Goal: Task Accomplishment & Management: Use online tool/utility

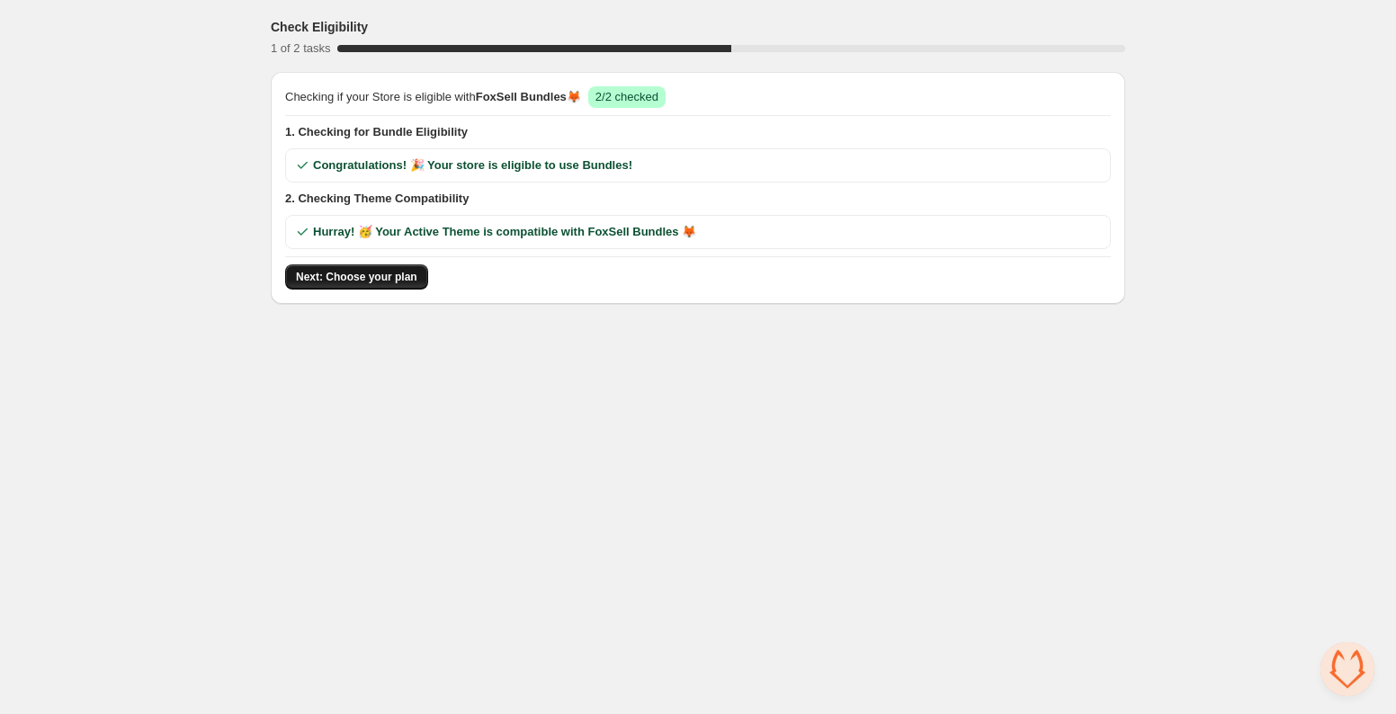
click at [345, 275] on span "Next: Choose your plan" at bounding box center [356, 277] width 121 height 14
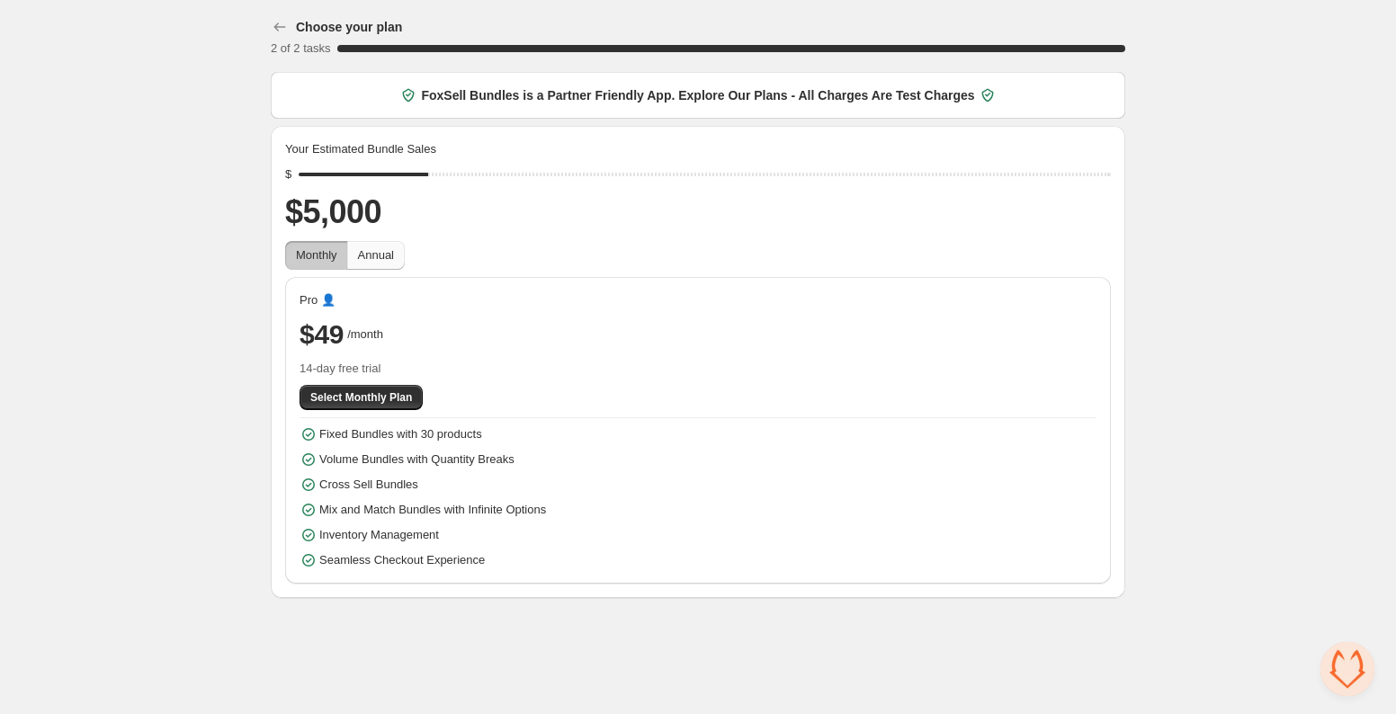
click at [391, 252] on span "Annual" at bounding box center [376, 254] width 36 height 13
click at [324, 267] on button "Monthly" at bounding box center [316, 255] width 63 height 29
click at [364, 391] on span "Select Monthly Plan" at bounding box center [361, 397] width 102 height 14
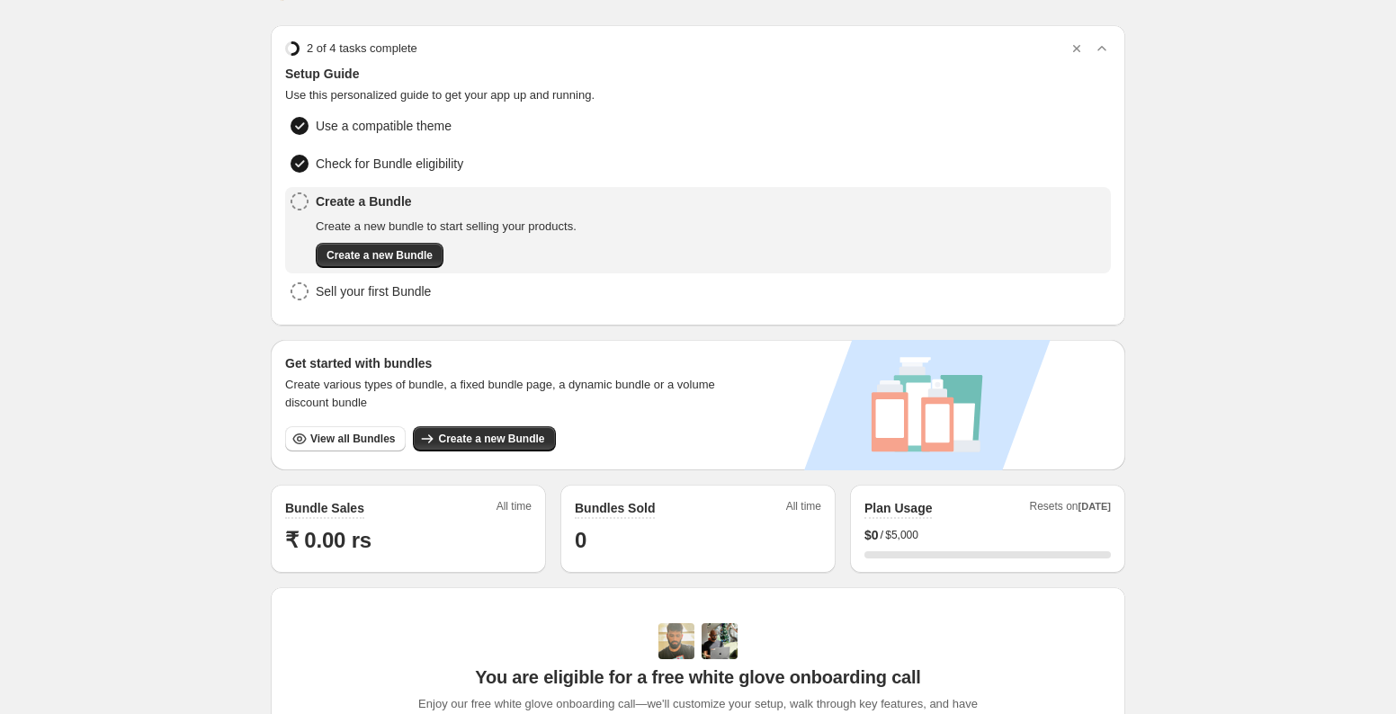
scroll to position [49, 0]
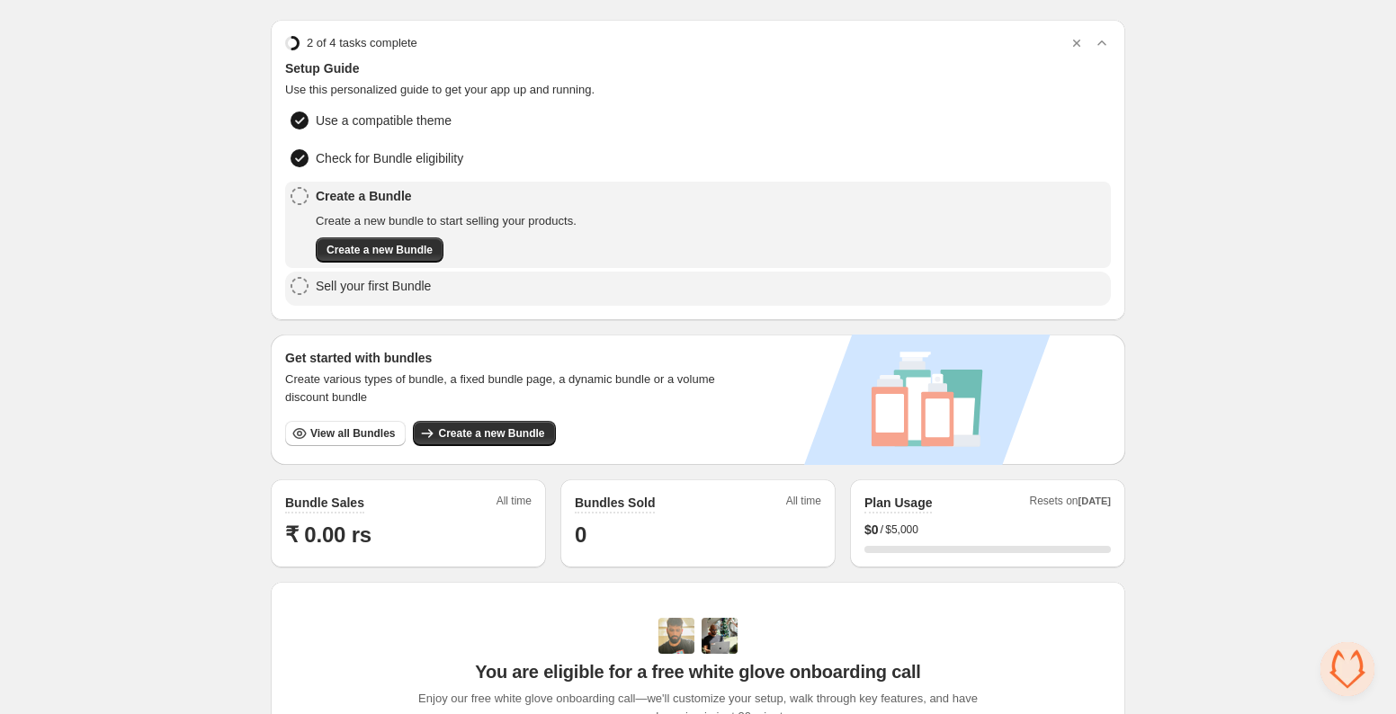
click at [386, 291] on span "Sell your first Bundle" at bounding box center [373, 286] width 115 height 18
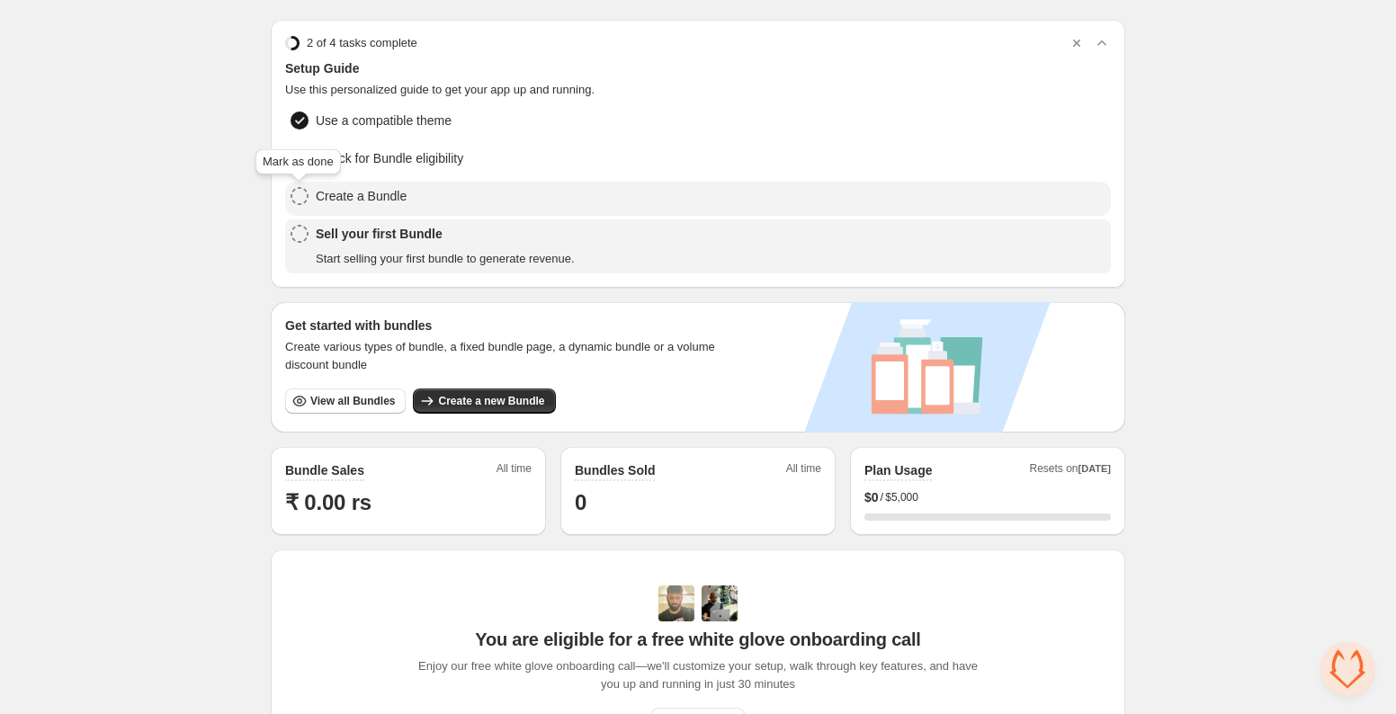
click at [298, 192] on icon at bounding box center [300, 196] width 18 height 18
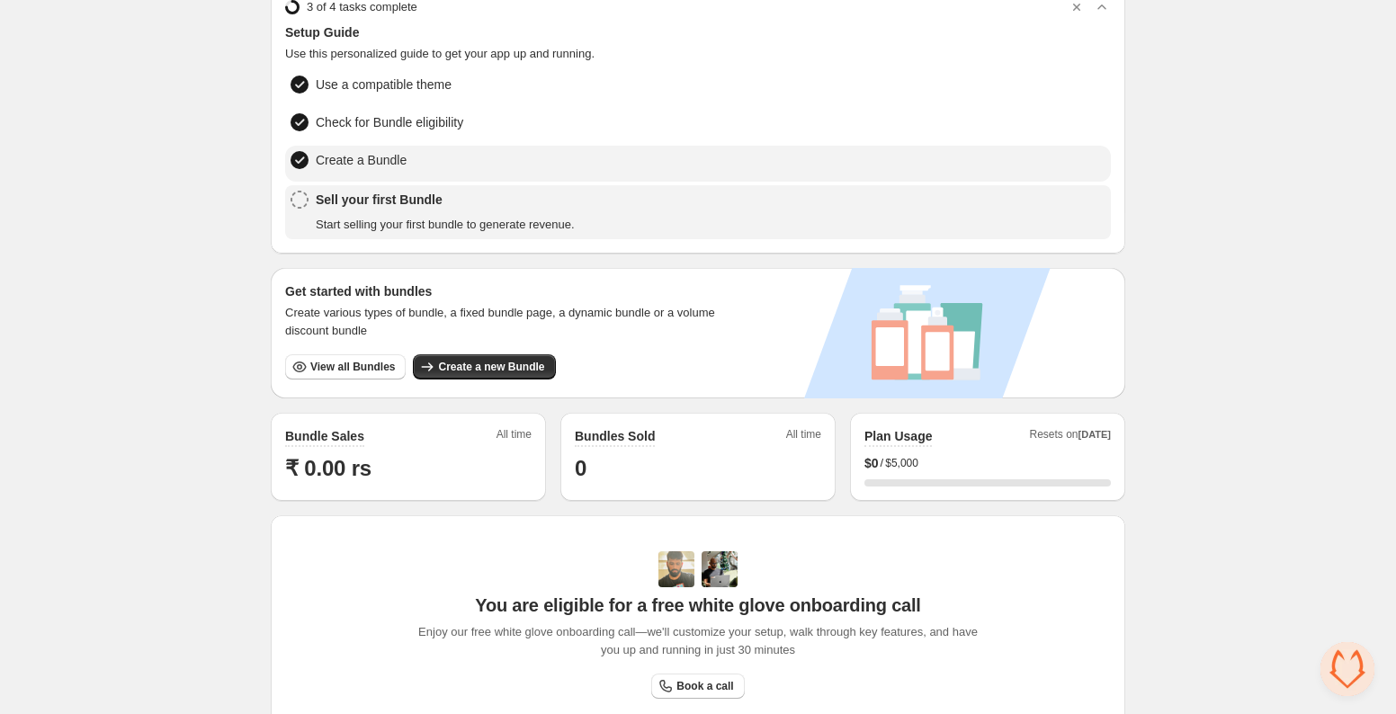
drag, startPoint x: 308, startPoint y: 269, endPoint x: 622, endPoint y: 307, distance: 316.2
click at [505, 287] on div "Get started with bundles Create various types of bundle, a fixed bundle page, a…" at bounding box center [509, 333] width 476 height 130
click at [676, 319] on span "Create various types of bundle, a fixed bundle page, a dynamic bundle or a volu…" at bounding box center [508, 322] width 447 height 36
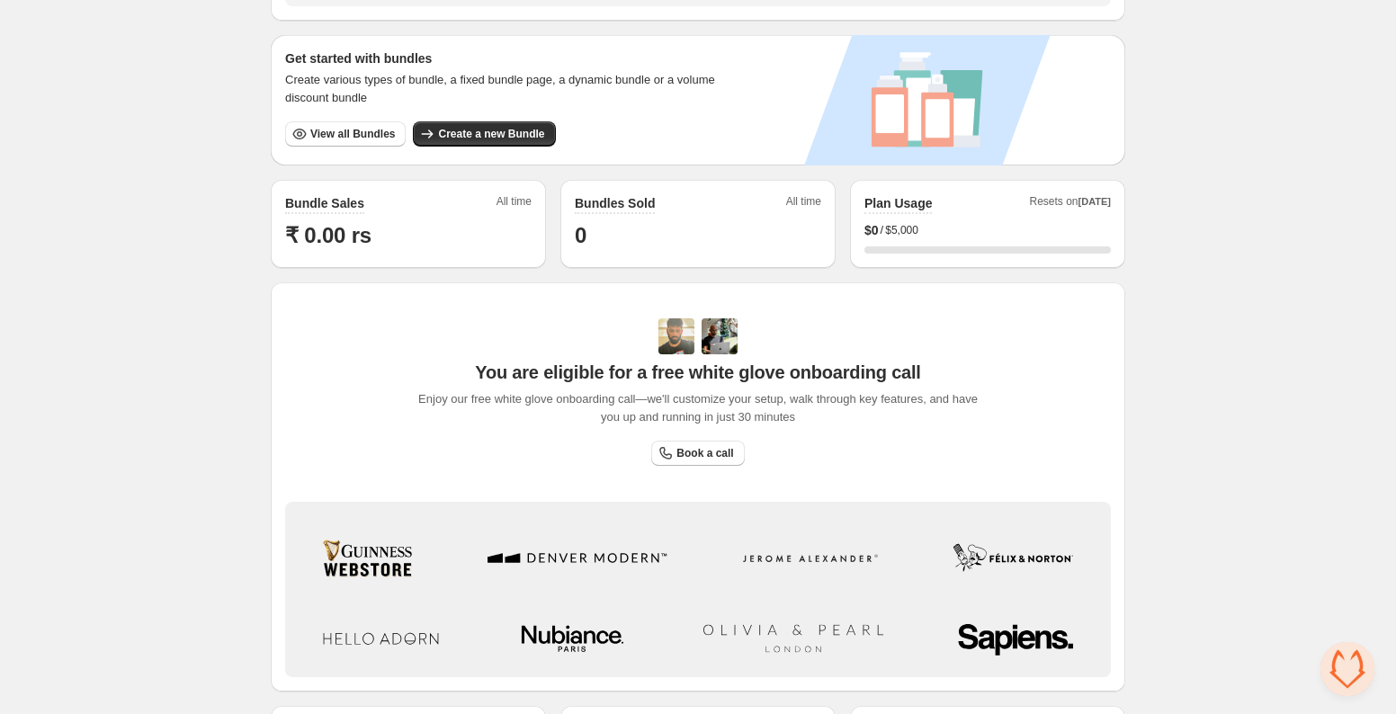
scroll to position [319, 0]
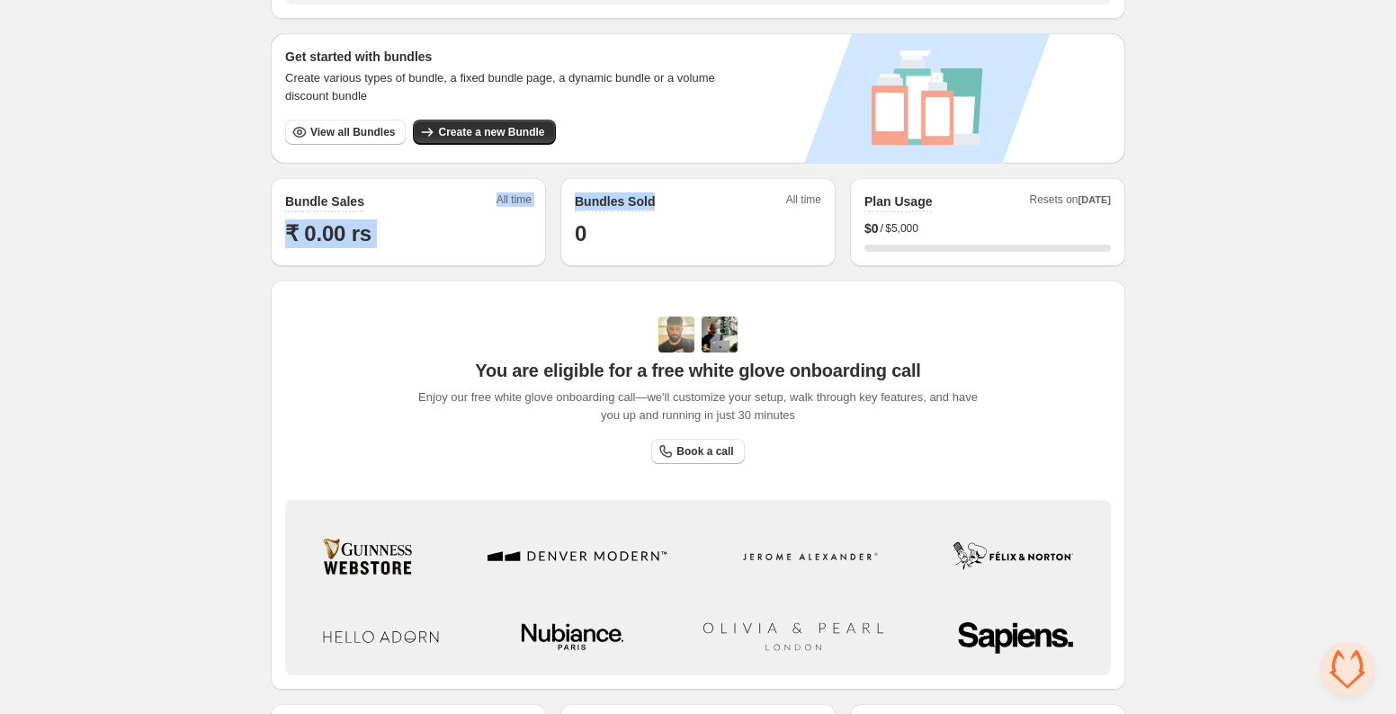
drag, startPoint x: 503, startPoint y: 199, endPoint x: 486, endPoint y: 196, distance: 17.3
click at [486, 196] on div "Bundle Sales All time ₹ 0.00 rs Bundles Sold All time 0 Plan Usage Resets on Oc…" at bounding box center [698, 222] width 855 height 88
click at [1050, 266] on div "3 of 4 tasks complete Setup Guide Use this personalized guide to get your app u…" at bounding box center [698, 295] width 855 height 1092
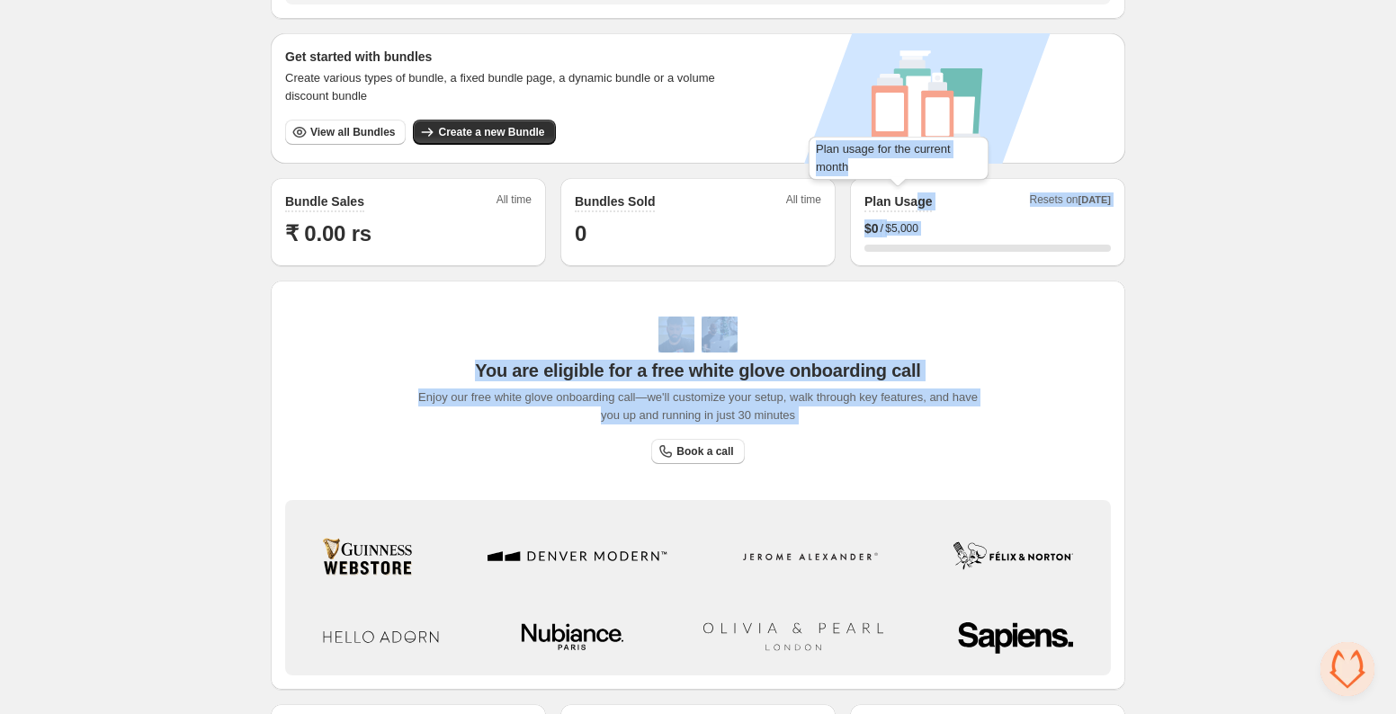
drag, startPoint x: 909, startPoint y: 191, endPoint x: 854, endPoint y: 187, distance: 55.0
click at [854, 187] on div "Home Bundles Analytics Plan and Billing 🦊 FoxSell Bundles. This page is ready 🦊…" at bounding box center [698, 261] width 1396 height 1161
click at [1292, 335] on div "Home Bundles Analytics Plan and Billing 🦊 FoxSell Bundles. This page is ready 🦊…" at bounding box center [698, 261] width 1396 height 1161
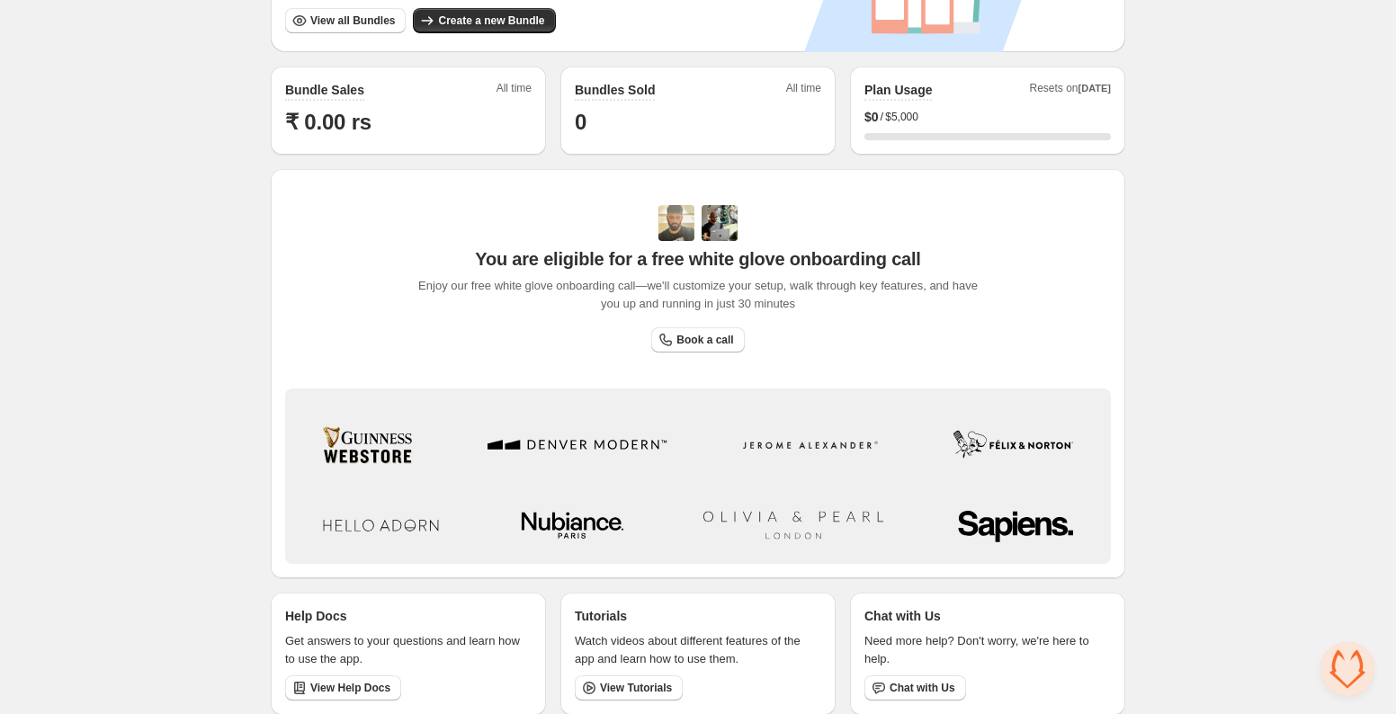
scroll to position [444, 0]
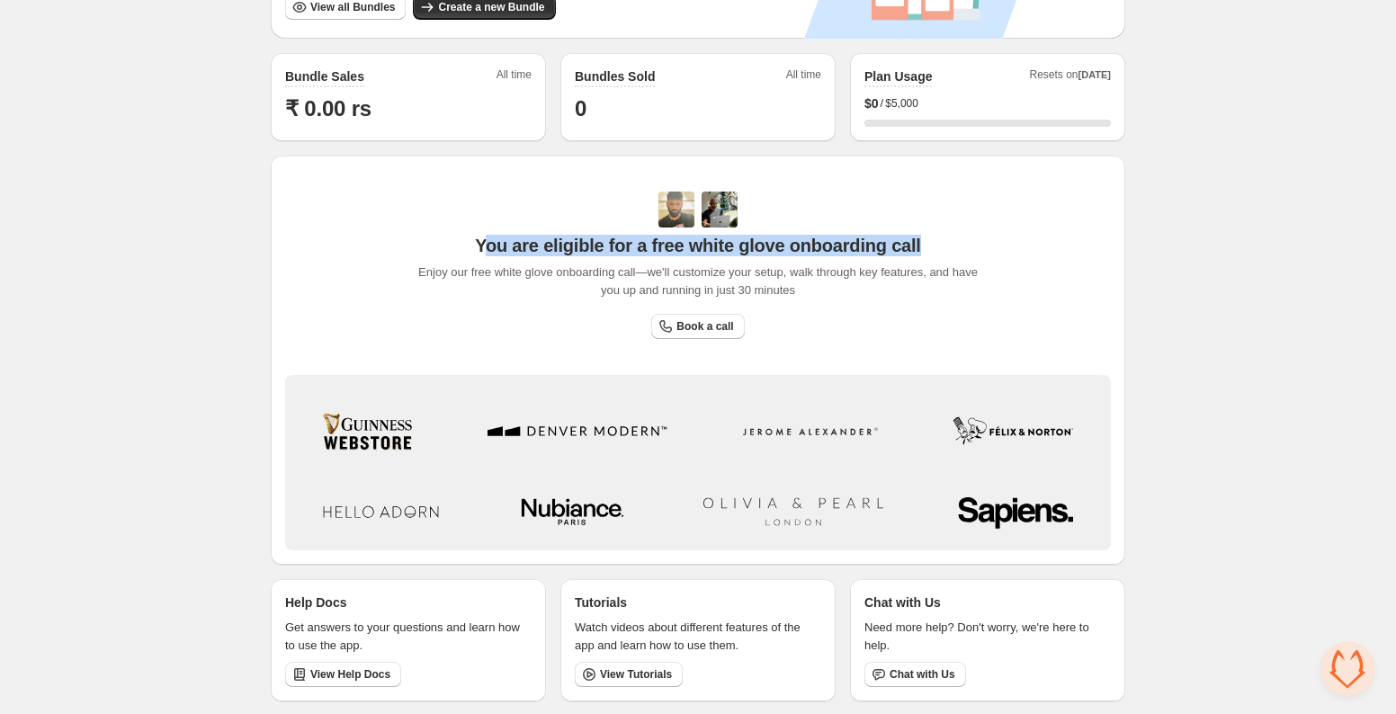
drag, startPoint x: 488, startPoint y: 244, endPoint x: 898, endPoint y: 256, distance: 410.4
click at [826, 254] on div "You are eligible for a free white glove onboarding call Enjoy our free white gl…" at bounding box center [698, 246] width 578 height 108
click at [966, 254] on div "You are eligible for a free white glove onboarding call Enjoy our free white gl…" at bounding box center [698, 246] width 578 height 108
click at [592, 247] on span "You are eligible for a free white glove onboarding call" at bounding box center [697, 246] width 445 height 22
drag, startPoint x: 592, startPoint y: 247, endPoint x: 817, endPoint y: 232, distance: 225.4
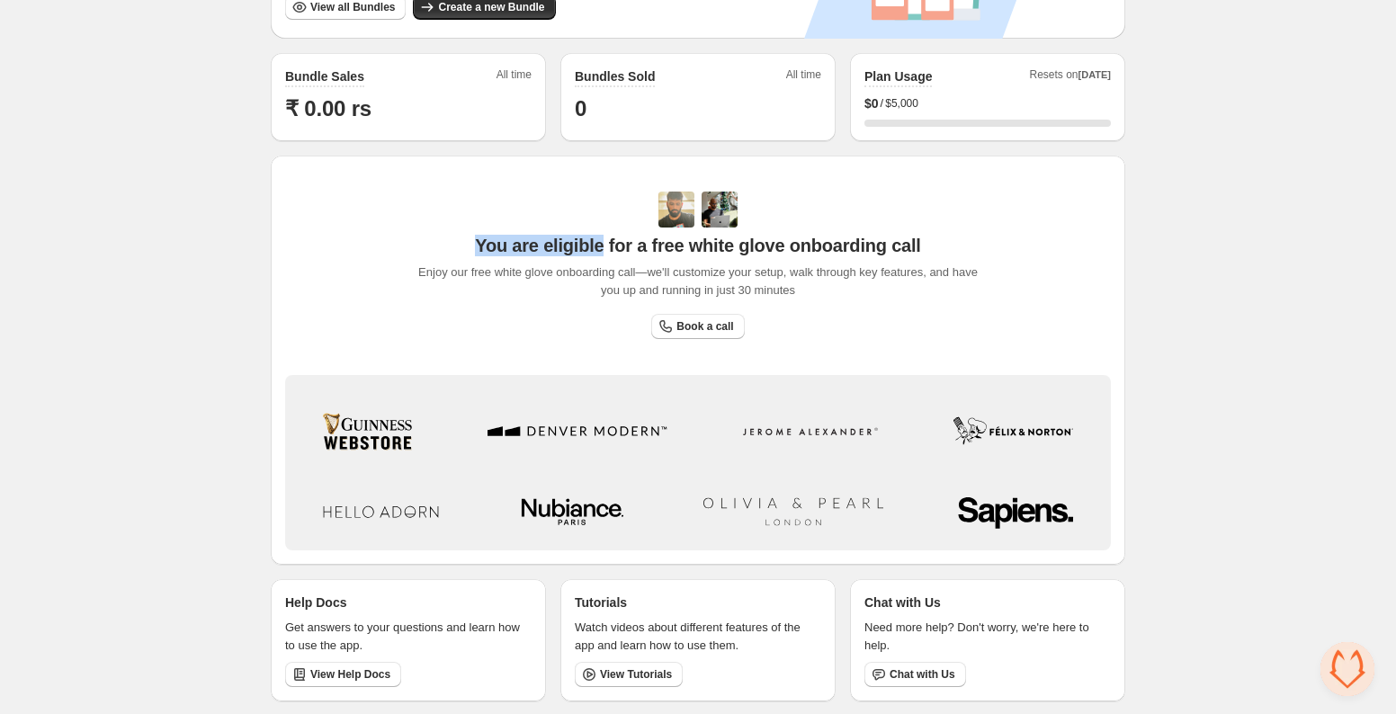
click at [810, 235] on span "You are eligible for a free white glove onboarding call" at bounding box center [697, 246] width 445 height 22
drag, startPoint x: 926, startPoint y: 240, endPoint x: 811, endPoint y: 272, distance: 118.5
click at [926, 240] on div "You are eligible for a free white glove onboarding call Enjoy our free white gl…" at bounding box center [698, 246] width 578 height 108
drag, startPoint x: 442, startPoint y: 273, endPoint x: 799, endPoint y: 276, distance: 357.2
click at [722, 276] on span "Enjoy our free white glove onboarding call—we'll customize your setup, walk thr…" at bounding box center [698, 282] width 578 height 36
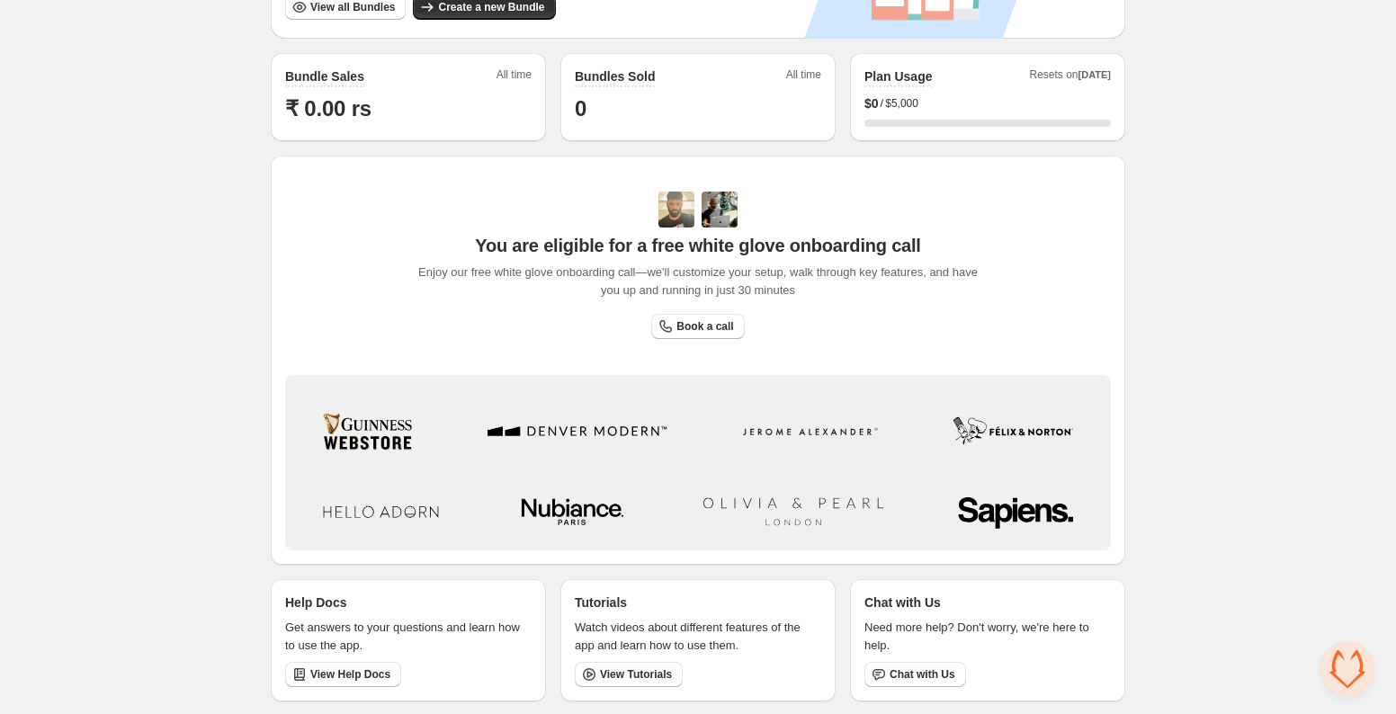
click at [871, 275] on span "Enjoy our free white glove onboarding call—we'll customize your setup, walk thr…" at bounding box center [698, 282] width 578 height 36
drag, startPoint x: 1049, startPoint y: 438, endPoint x: 703, endPoint y: 487, distance: 349.8
click at [677, 442] on div "Brand/Logos/Horizontal + Surname Original" at bounding box center [697, 432] width 811 height 84
drag, startPoint x: 947, startPoint y: 499, endPoint x: 363, endPoint y: 477, distance: 584.3
click at [363, 477] on div "Brand/Logos/Horizontal + Surname Original" at bounding box center [697, 467] width 811 height 154
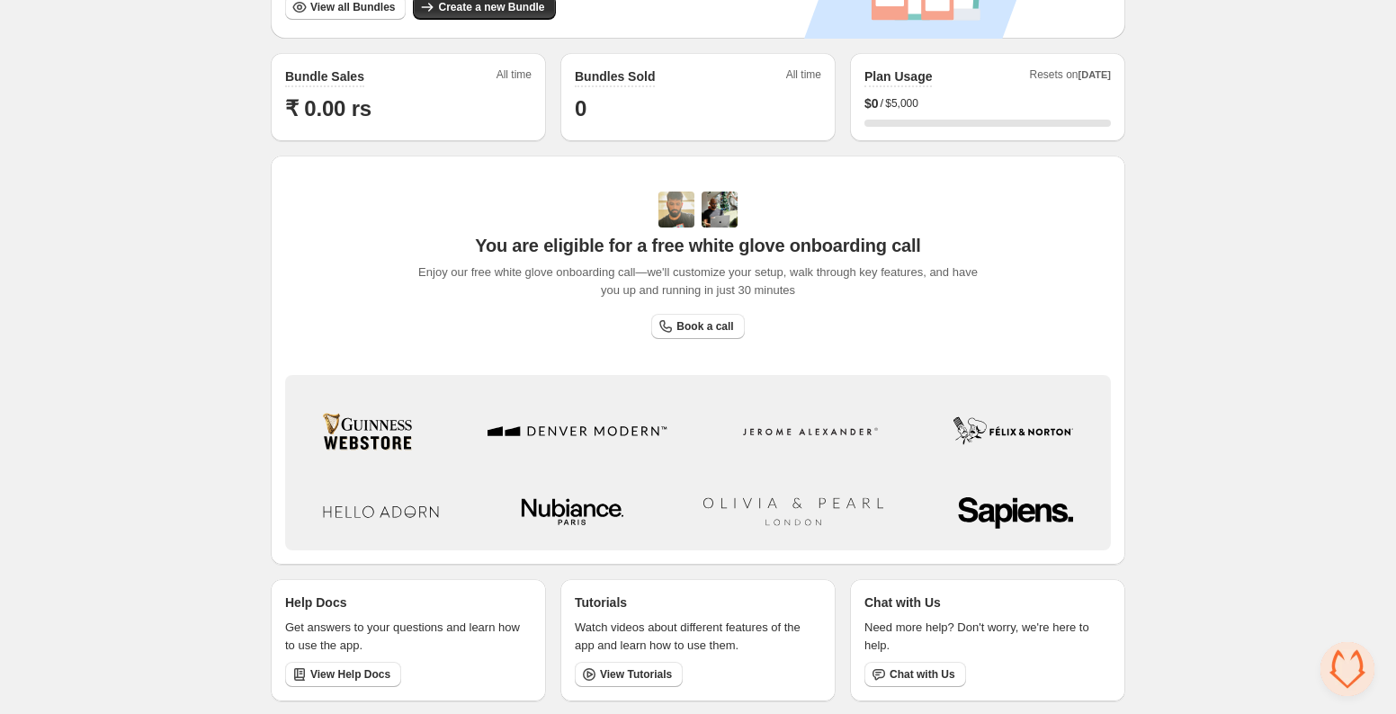
drag, startPoint x: 588, startPoint y: 489, endPoint x: 615, endPoint y: 506, distance: 31.9
click at [579, 510] on icon at bounding box center [573, 512] width 120 height 60
drag, startPoint x: 566, startPoint y: 506, endPoint x: 502, endPoint y: 496, distance: 64.6
click at [477, 506] on div at bounding box center [697, 511] width 811 height 63
click at [982, 390] on div "Brand/Logos/Horizontal + Surname Original" at bounding box center [697, 432] width 811 height 84
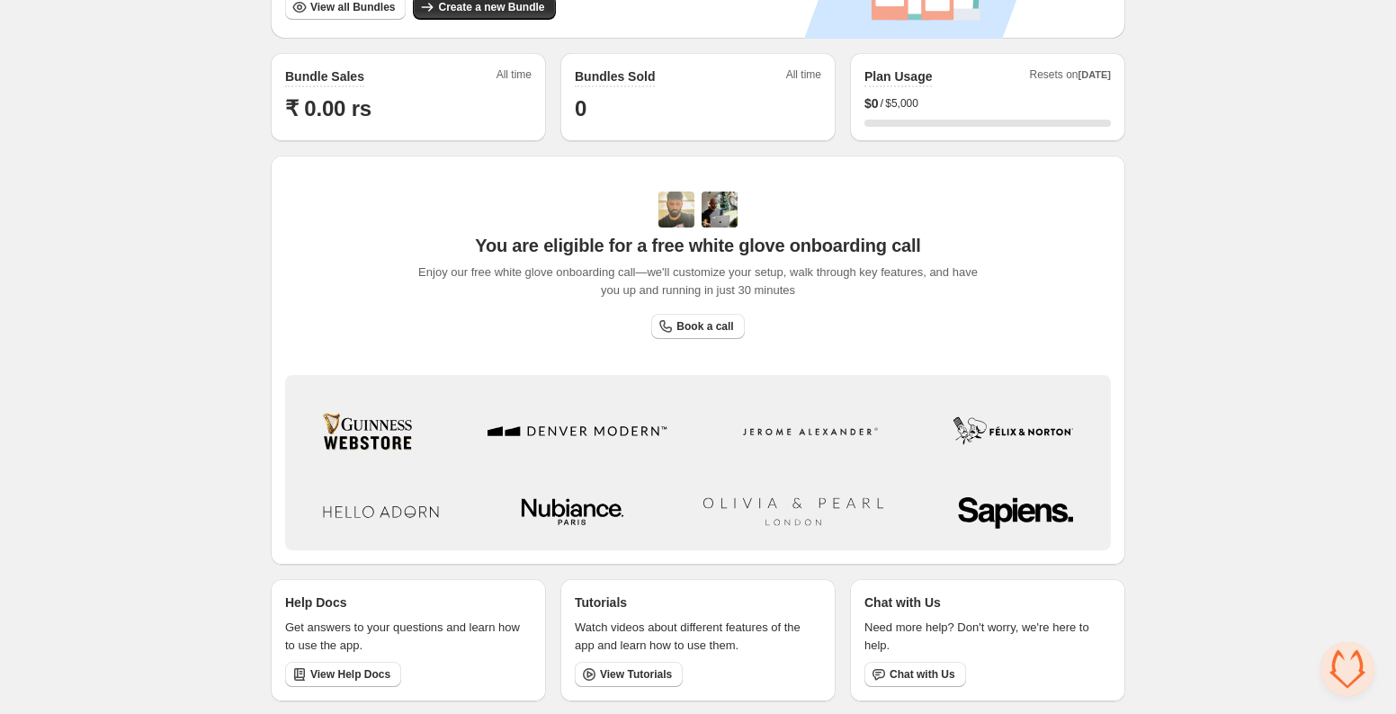
click at [435, 269] on span "Enjoy our free white glove onboarding call—we'll customize your setup, walk thr…" at bounding box center [698, 282] width 578 height 36
drag, startPoint x: 606, startPoint y: 285, endPoint x: 904, endPoint y: 282, distance: 297.8
click at [868, 280] on span "Enjoy our free white glove onboarding call—we'll customize your setup, walk thr…" at bounding box center [698, 282] width 578 height 36
click at [904, 282] on span "Enjoy our free white glove onboarding call—we'll customize your setup, walk thr…" at bounding box center [698, 282] width 578 height 36
drag, startPoint x: 282, startPoint y: 596, endPoint x: 478, endPoint y: 610, distance: 196.6
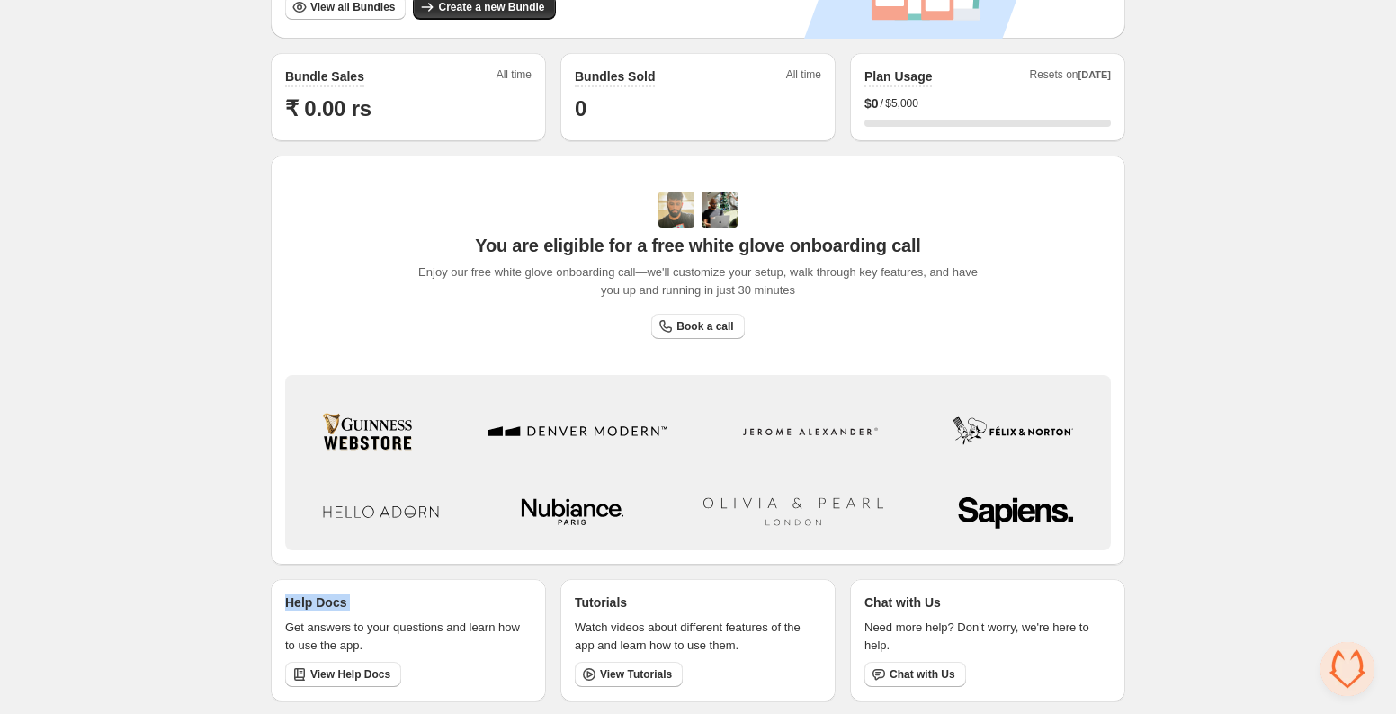
click at [435, 610] on div "Help Docs Get answers to your questions and learn how to use the app. View Help…" at bounding box center [408, 640] width 275 height 122
drag, startPoint x: 554, startPoint y: 608, endPoint x: 587, endPoint y: 614, distance: 33.0
click at [554, 608] on div "Help Docs Get answers to your questions and learn how to use the app. View Help…" at bounding box center [698, 640] width 855 height 122
drag, startPoint x: 625, startPoint y: 609, endPoint x: 566, endPoint y: 604, distance: 59.6
click at [566, 604] on div "Tutorials Watch videos about different features of the app and learn how to use…" at bounding box center [697, 640] width 275 height 122
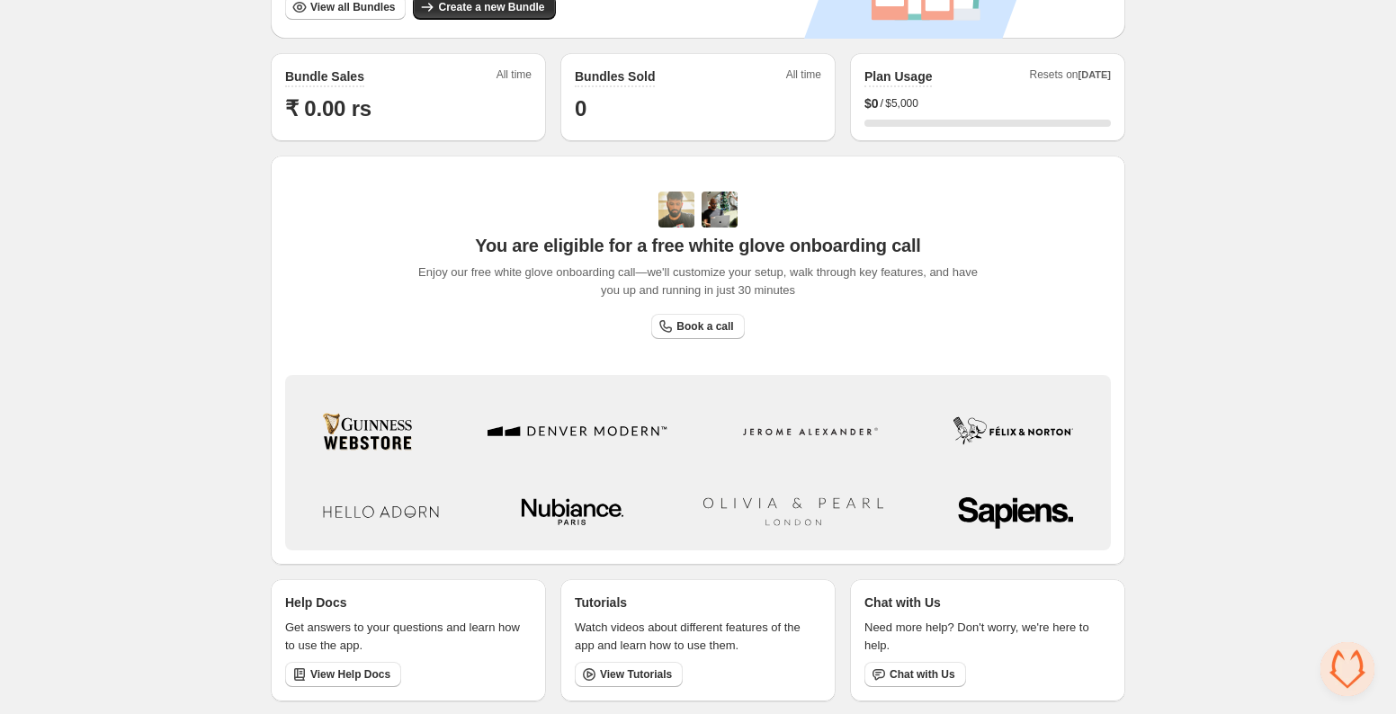
click at [804, 650] on p "Watch videos about different features of the app and learn how to use them." at bounding box center [698, 637] width 247 height 36
drag, startPoint x: 936, startPoint y: 613, endPoint x: 900, endPoint y: 605, distance: 36.7
click at [901, 605] on div "Chat with Us Need more help? Don't worry, we're here to help. Chat with Us" at bounding box center [988, 641] width 247 height 94
click at [904, 606] on p "Chat with Us" at bounding box center [903, 603] width 76 height 18
click at [643, 677] on span "View Tutorials" at bounding box center [636, 675] width 72 height 14
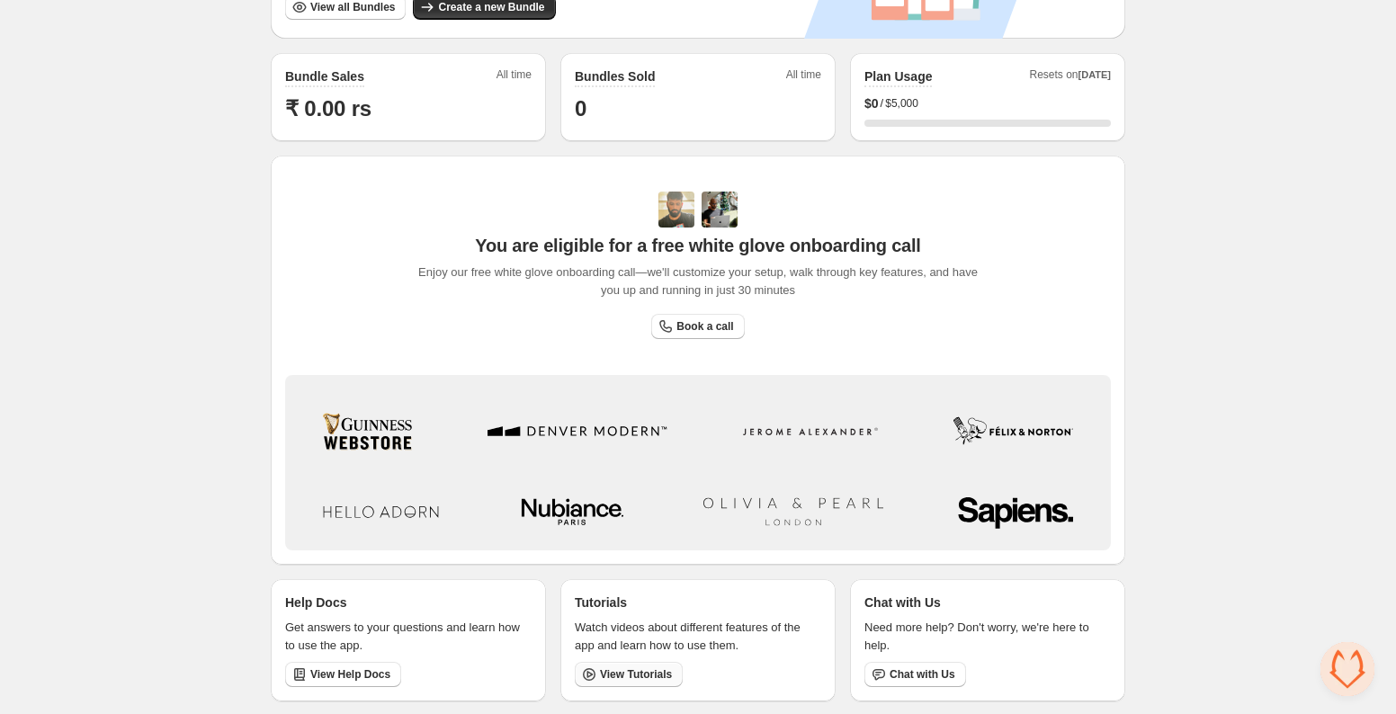
click at [623, 680] on link "View Tutorials" at bounding box center [629, 674] width 108 height 25
click at [1177, 562] on div "Home Bundles Analytics Plan and Billing 🦊 FoxSell Bundles. This page is ready 🦊…" at bounding box center [698, 136] width 1396 height 1161
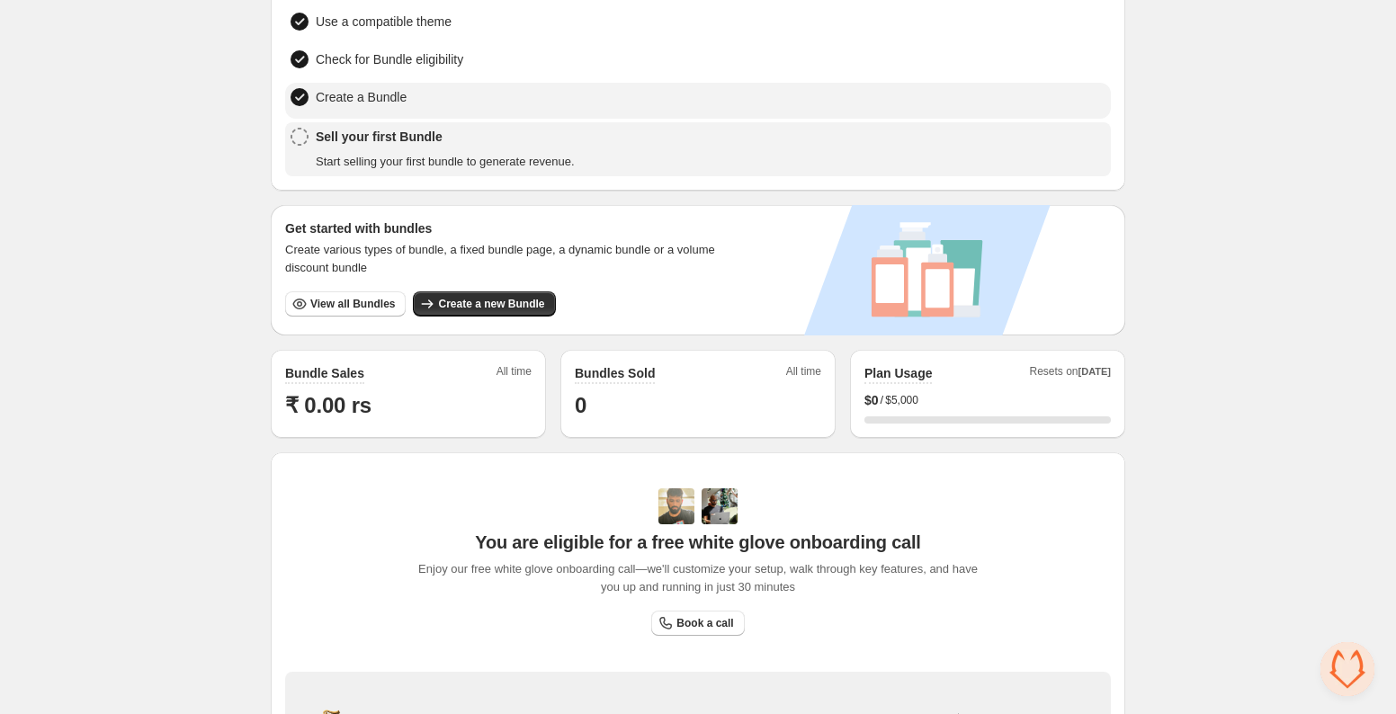
scroll to position [0, 0]
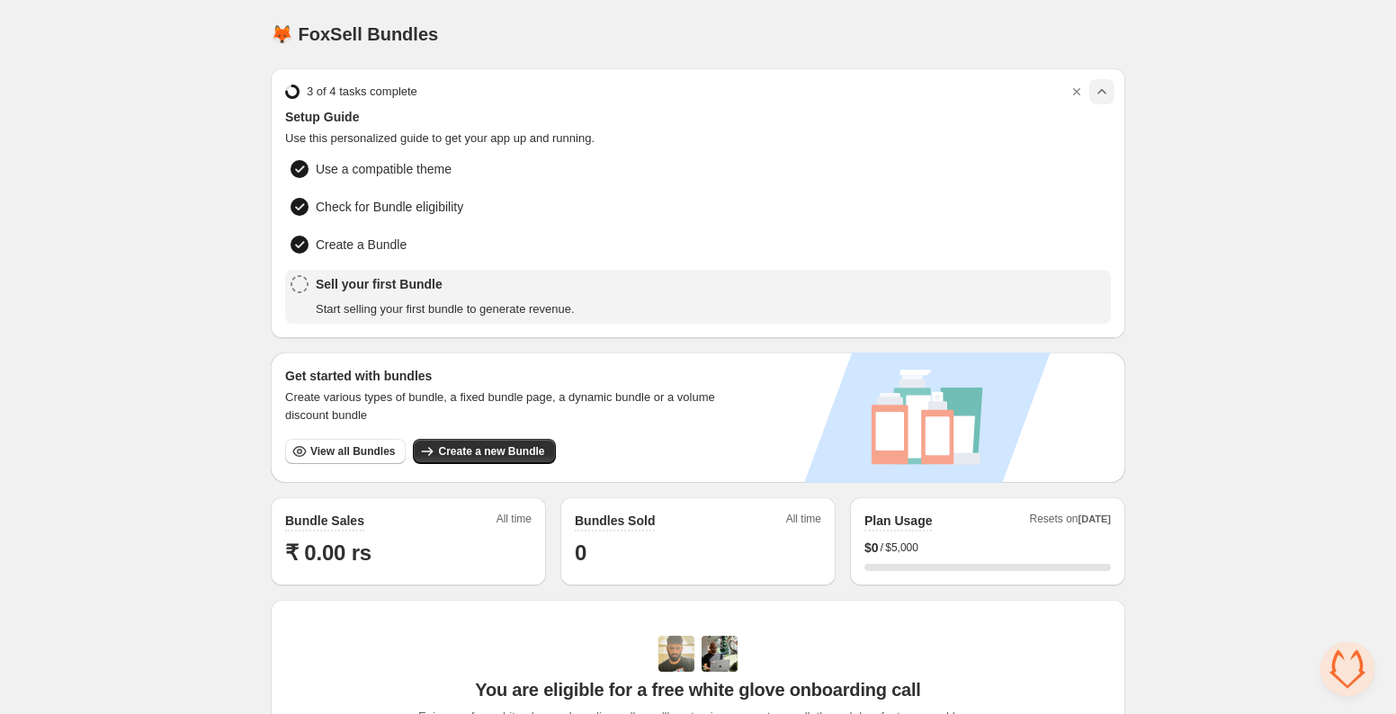
click at [1095, 94] on icon "button" at bounding box center [1102, 92] width 18 height 18
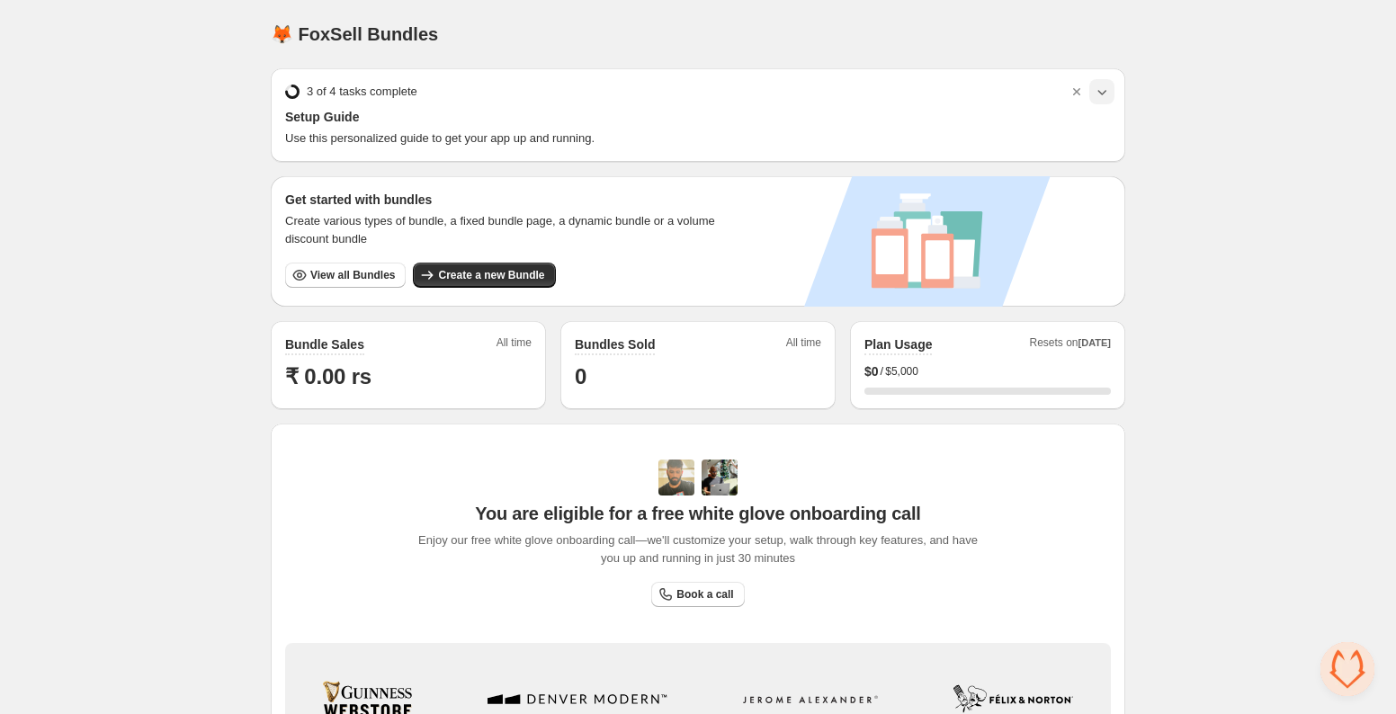
click at [1194, 186] on div "Home Bundles Analytics Plan and Billing 🦊 FoxSell Bundles. This page is ready 🦊…" at bounding box center [698, 492] width 1396 height 984
click at [512, 268] on button "Create a new Bundle" at bounding box center [484, 275] width 142 height 25
